Goal: Task Accomplishment & Management: Manage account settings

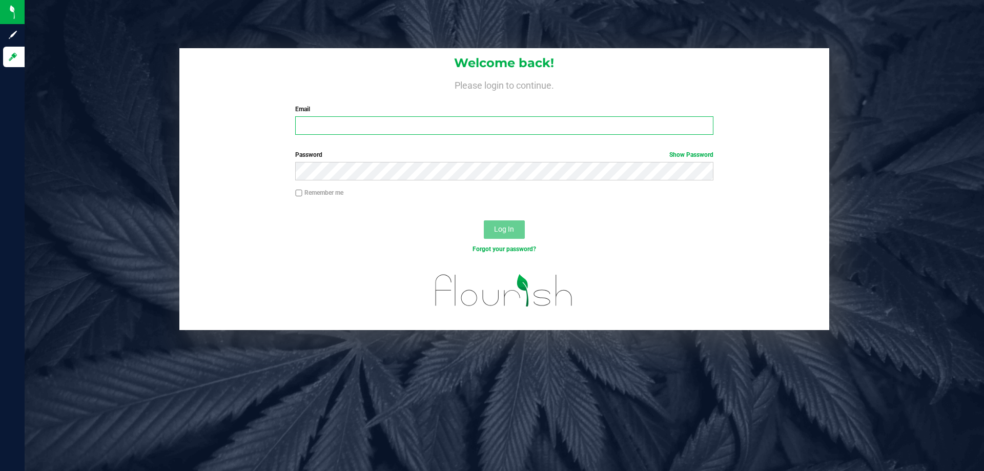
click at [415, 130] on input "Email" at bounding box center [504, 125] width 418 height 18
type input "thaverty@liveparallel.com"
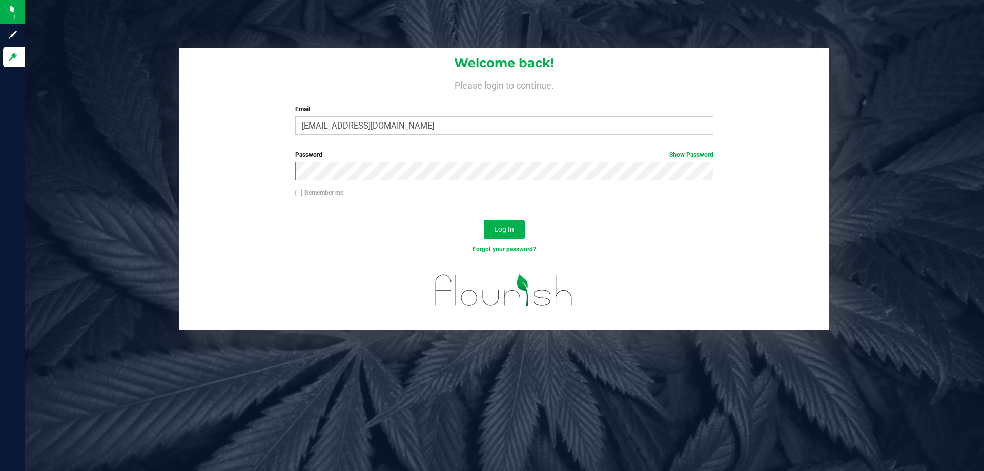
click at [484, 220] on button "Log In" at bounding box center [504, 229] width 41 height 18
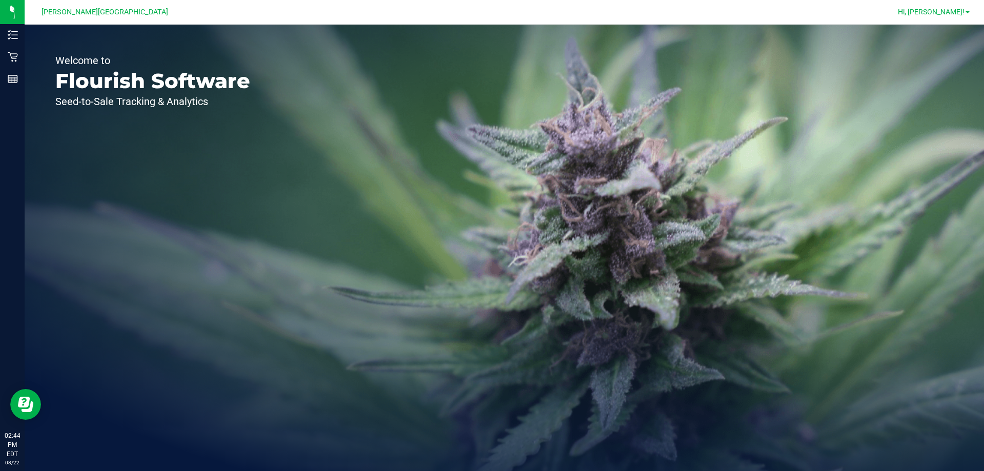
click at [950, 16] on span "Hi, Tarek!" at bounding box center [931, 12] width 67 height 8
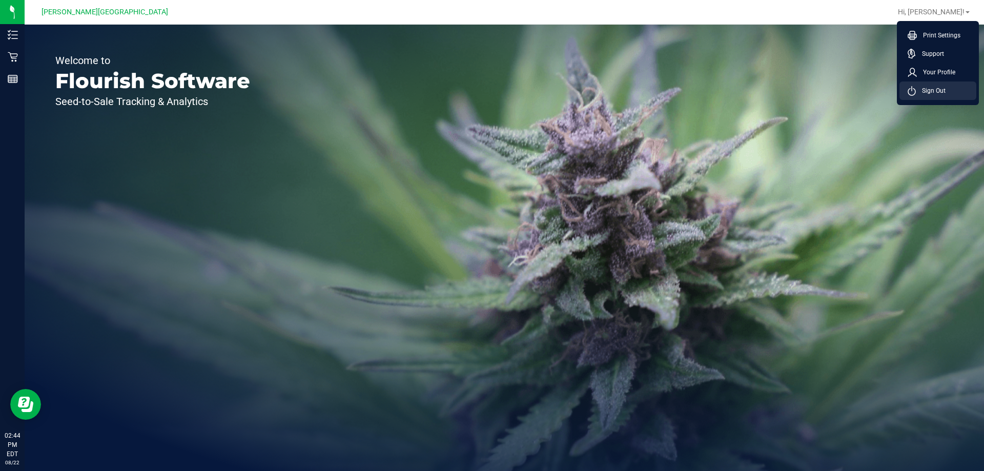
click at [928, 91] on span "Sign Out" at bounding box center [931, 91] width 30 height 10
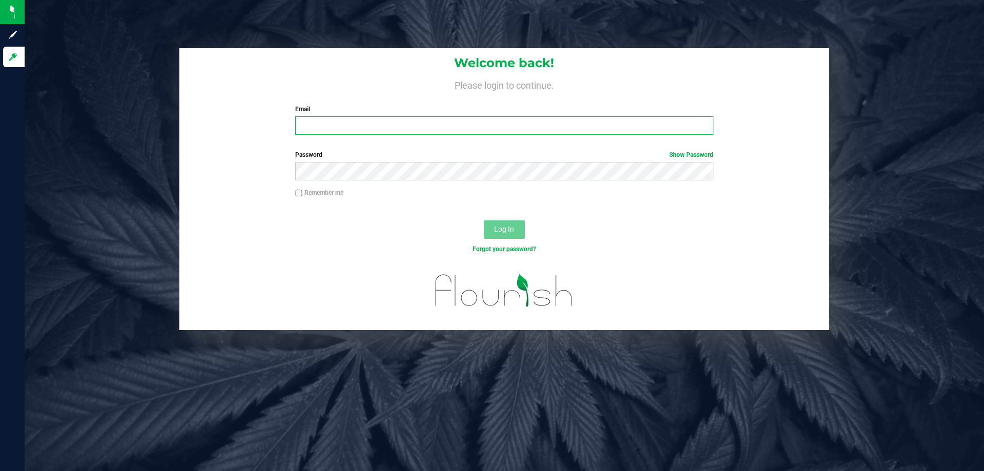
click at [309, 126] on input "Email" at bounding box center [504, 125] width 418 height 18
type input "ckobrin@liveparallel.com"
click at [499, 229] on span "Log In" at bounding box center [504, 229] width 20 height 8
